Goal: Navigation & Orientation: Find specific page/section

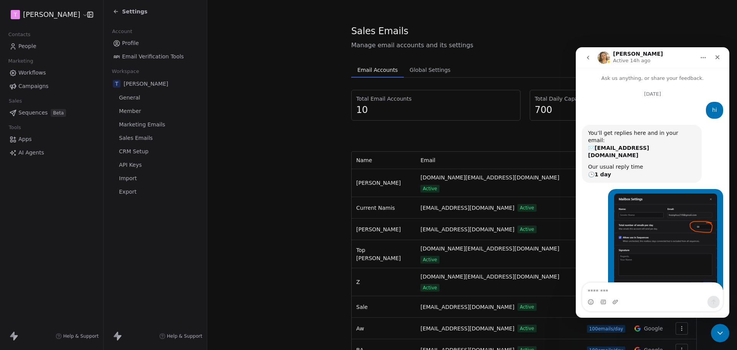
scroll to position [1630, 0]
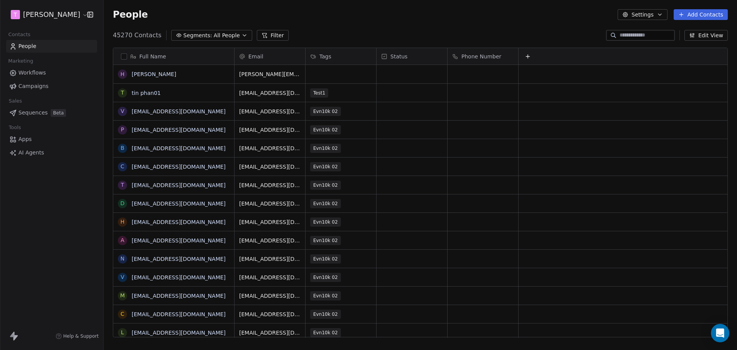
scroll to position [6, 6]
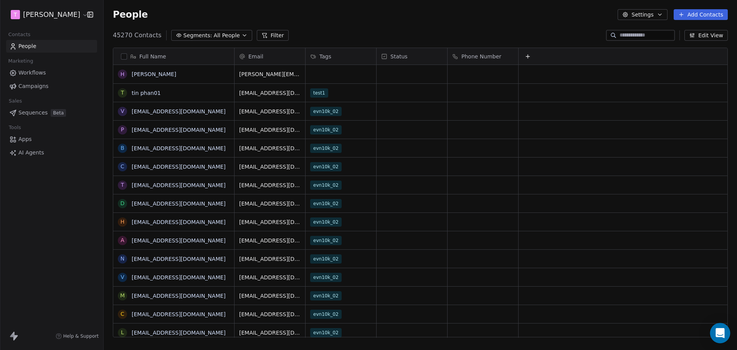
click at [722, 335] on icon "Open Intercom Messenger" at bounding box center [720, 333] width 10 height 10
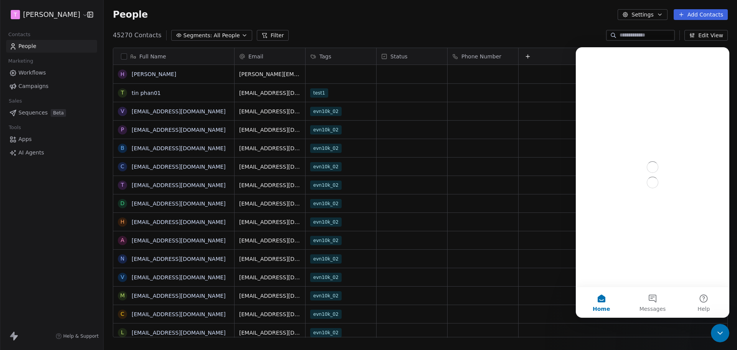
scroll to position [0, 0]
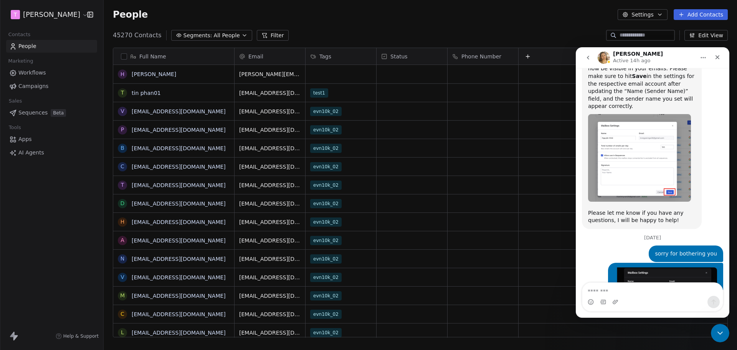
scroll to position [1630, 0]
